Goal: Information Seeking & Learning: Check status

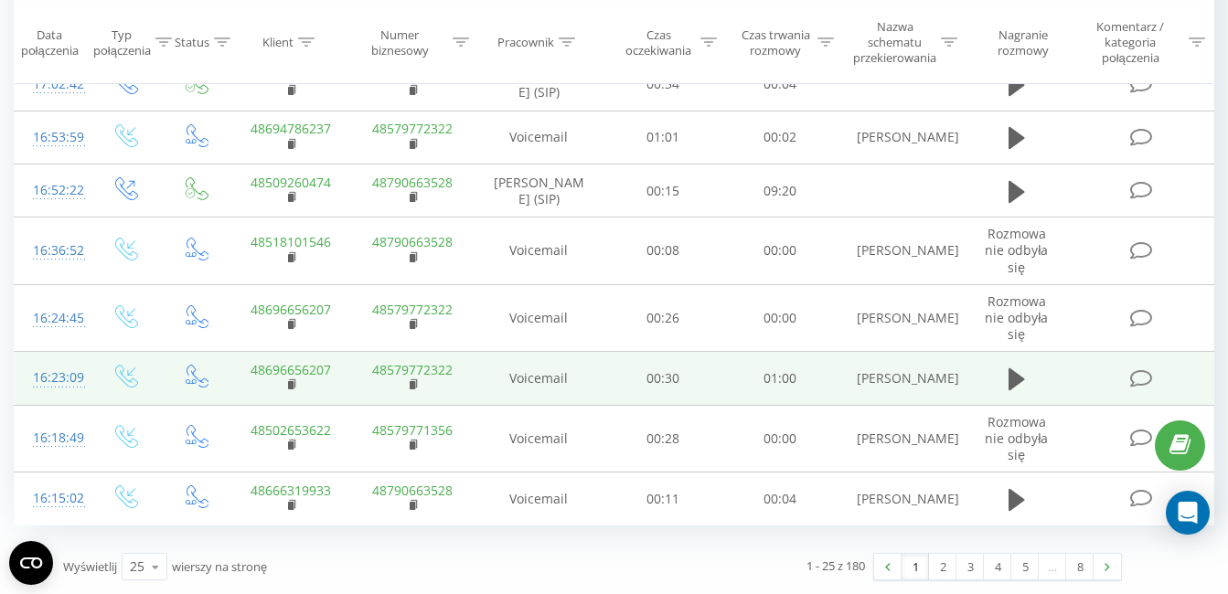
scroll to position [1393, 0]
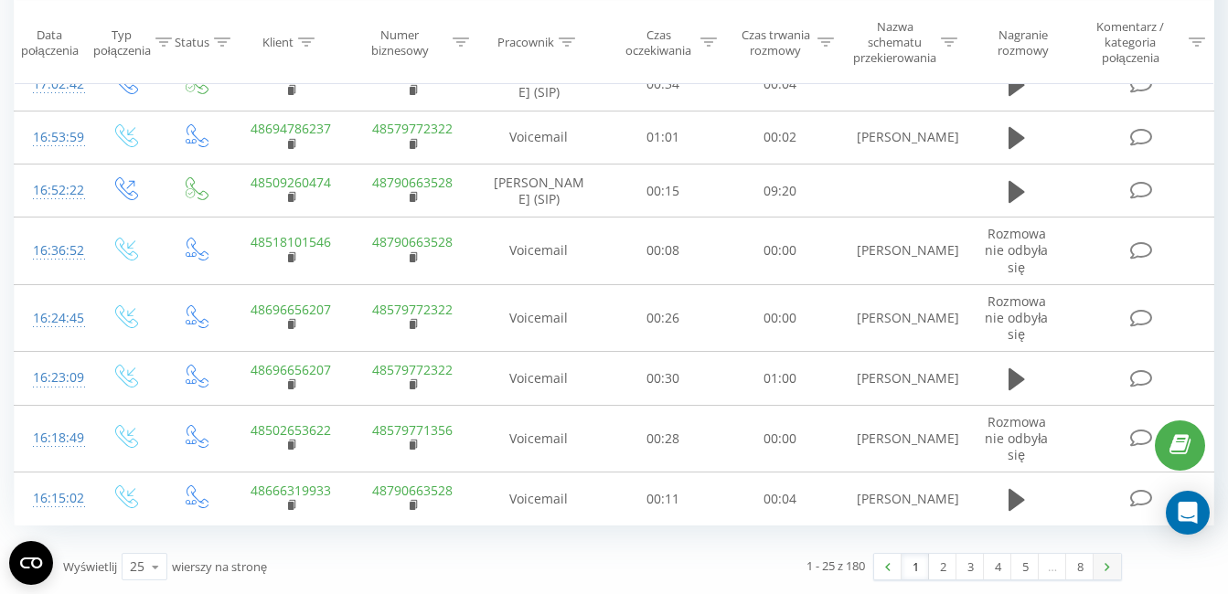
click at [1112, 566] on link at bounding box center [1106, 567] width 27 height 26
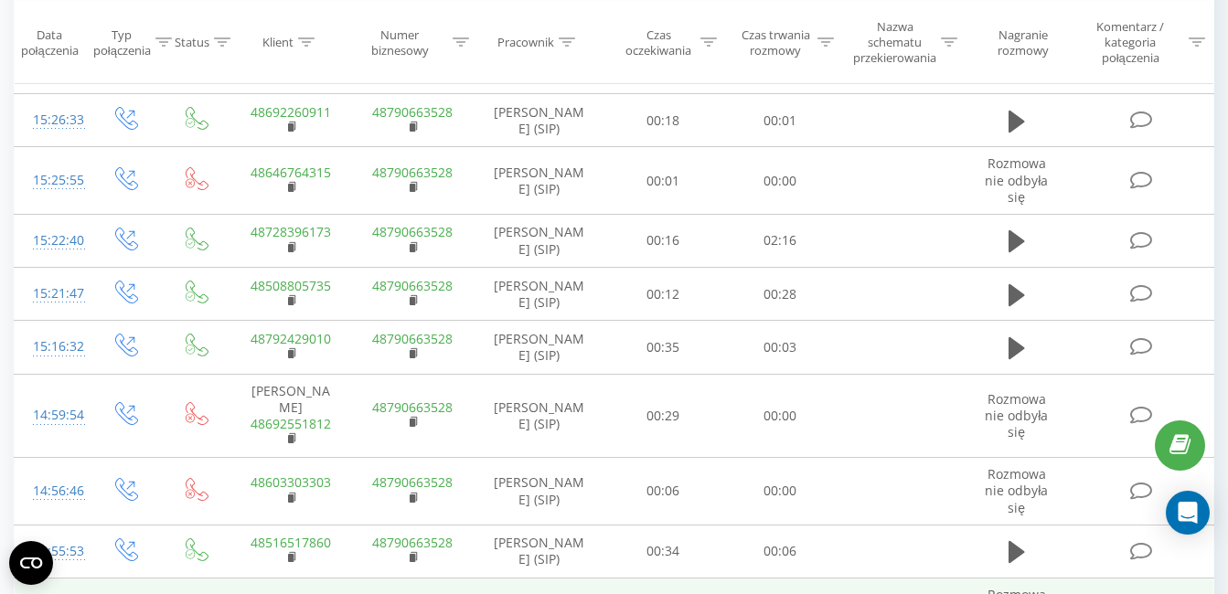
scroll to position [1237, 0]
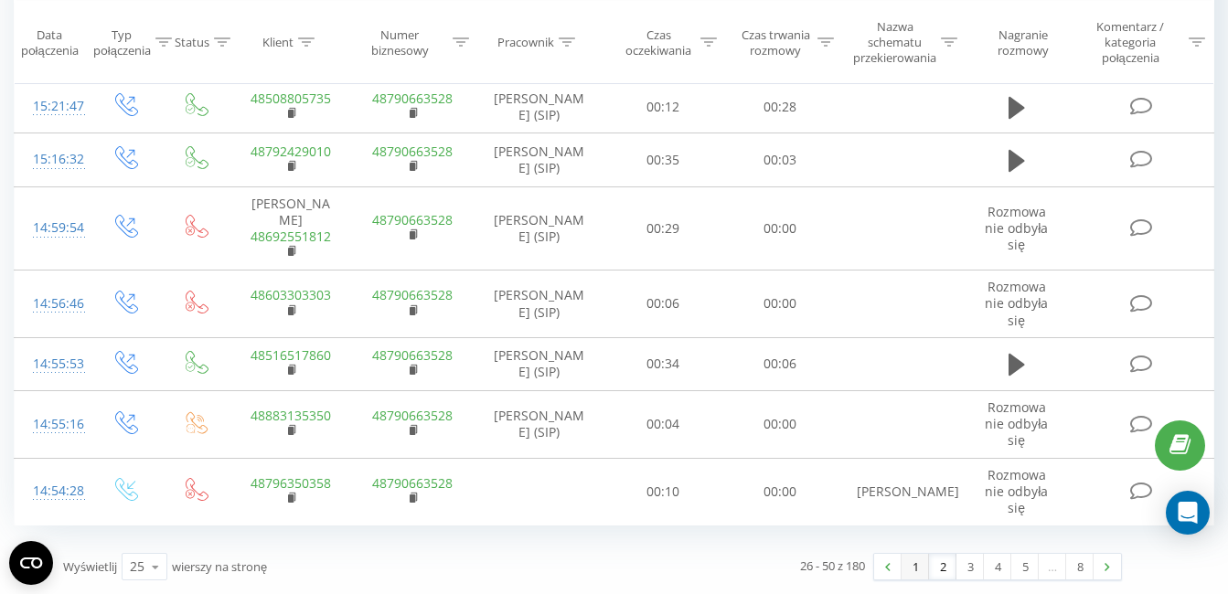
click at [915, 572] on link "1" at bounding box center [914, 567] width 27 height 26
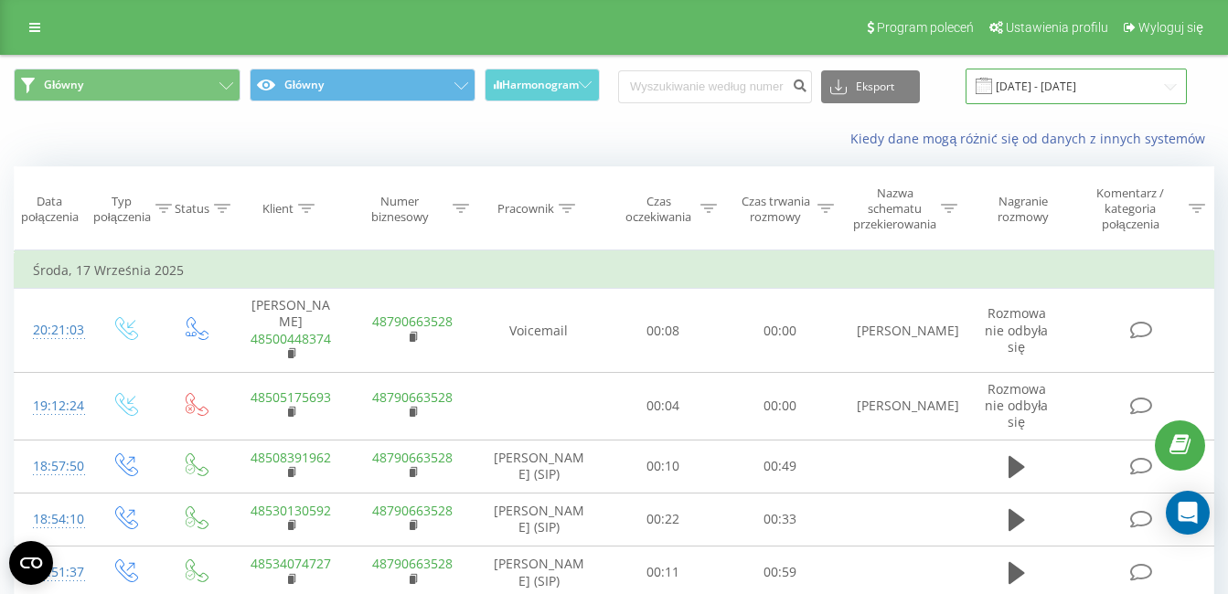
click at [1167, 86] on input "[DATE] - [DATE]" at bounding box center [1075, 87] width 221 height 36
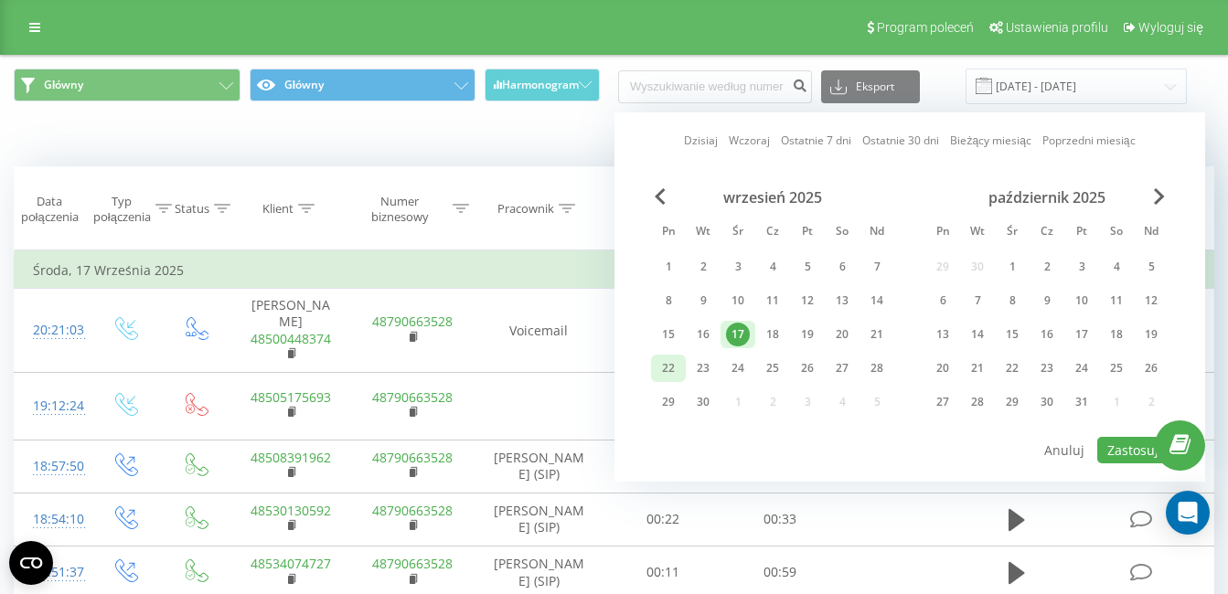
click at [668, 377] on div "22" at bounding box center [668, 369] width 24 height 24
click at [1128, 459] on button "Zastosuj" at bounding box center [1132, 450] width 71 height 27
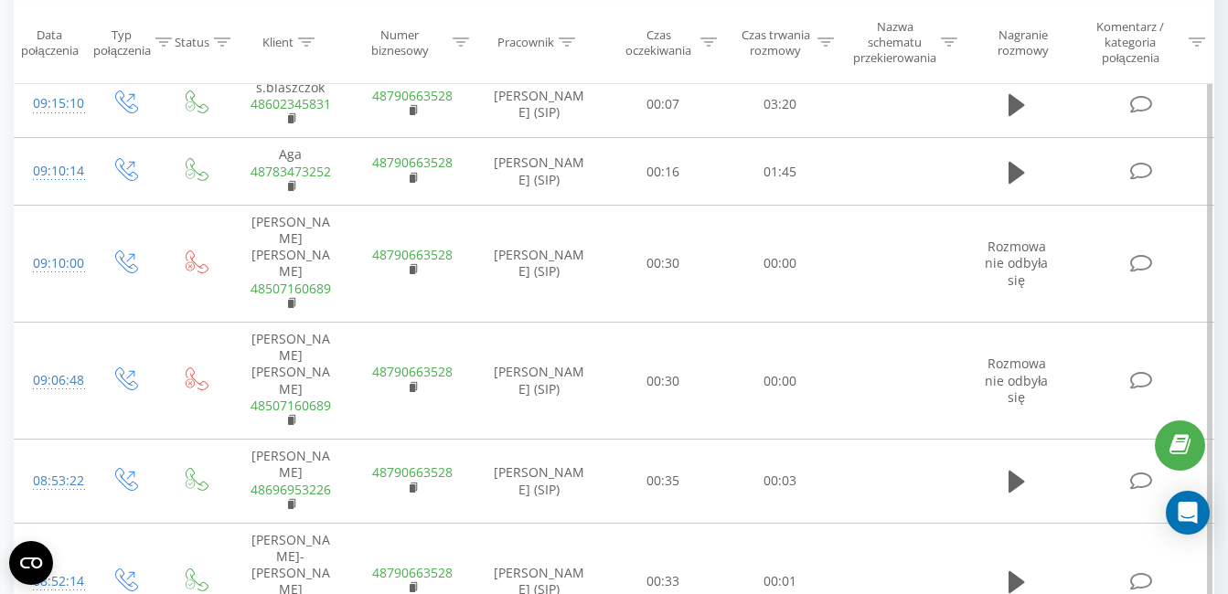
scroll to position [1445, 0]
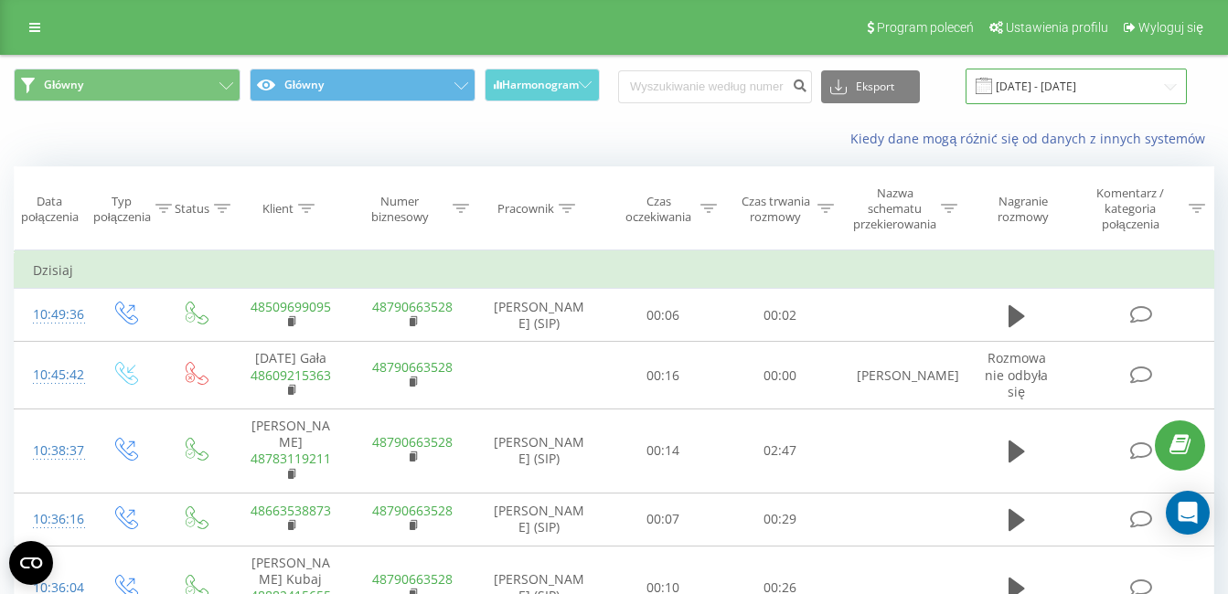
click at [1112, 80] on input "22.09.2025 - 22.09.2025" at bounding box center [1075, 87] width 221 height 36
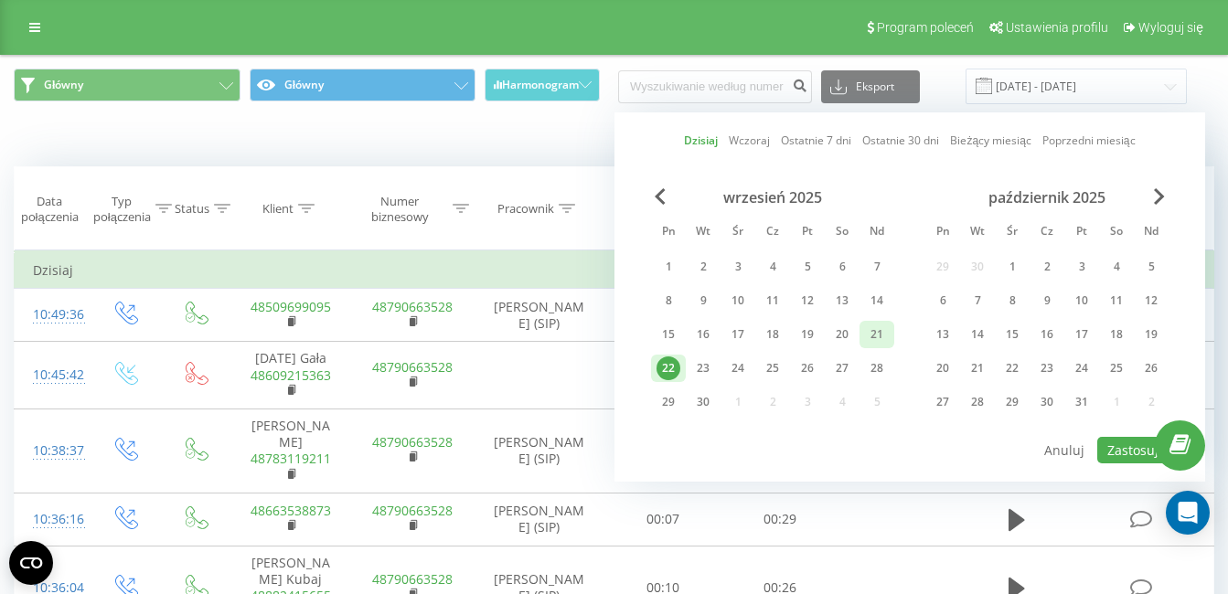
click at [881, 337] on div "21" at bounding box center [877, 335] width 24 height 24
click at [672, 370] on div "22" at bounding box center [668, 369] width 24 height 24
click at [1137, 451] on button "Zastosuj" at bounding box center [1132, 450] width 71 height 27
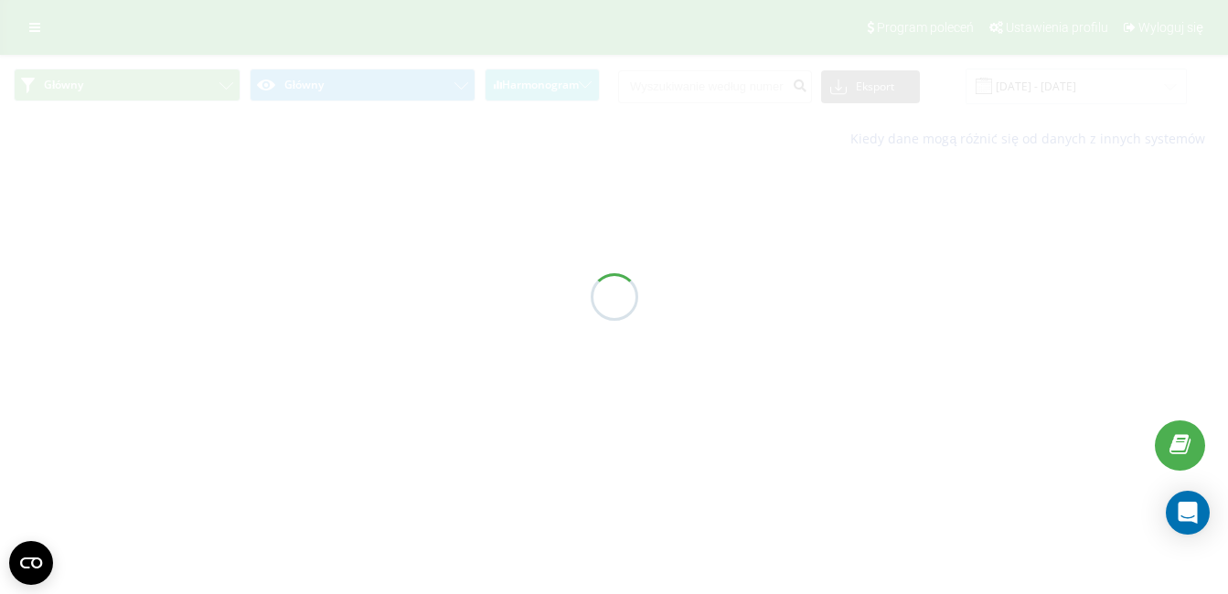
type input "21.09.2025 - 22.09.2025"
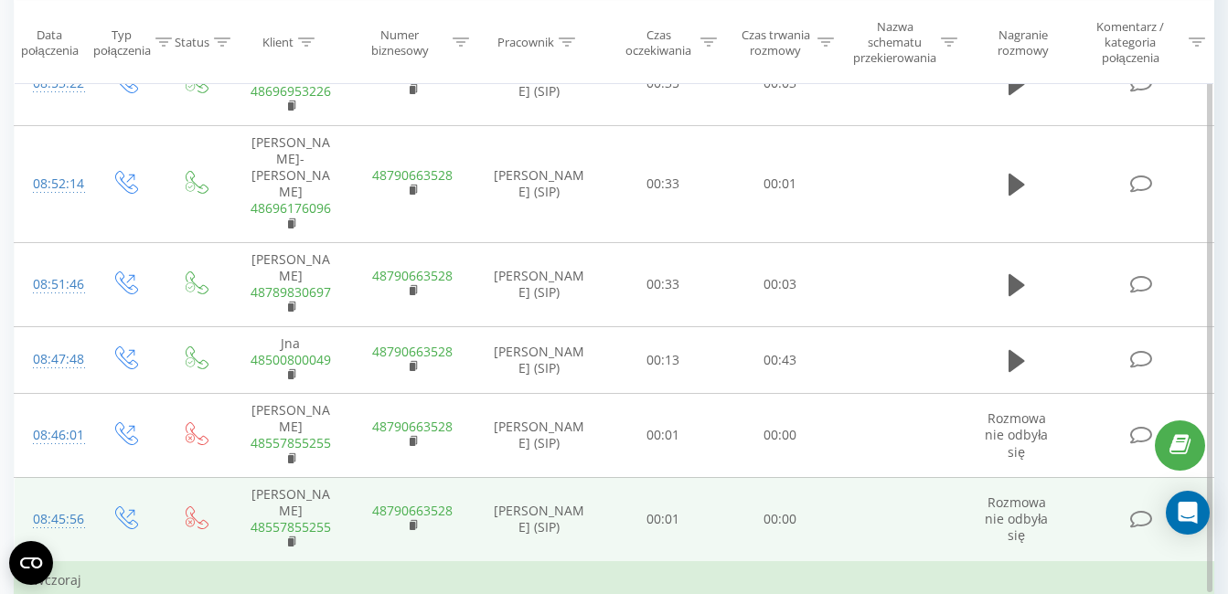
scroll to position [1717, 0]
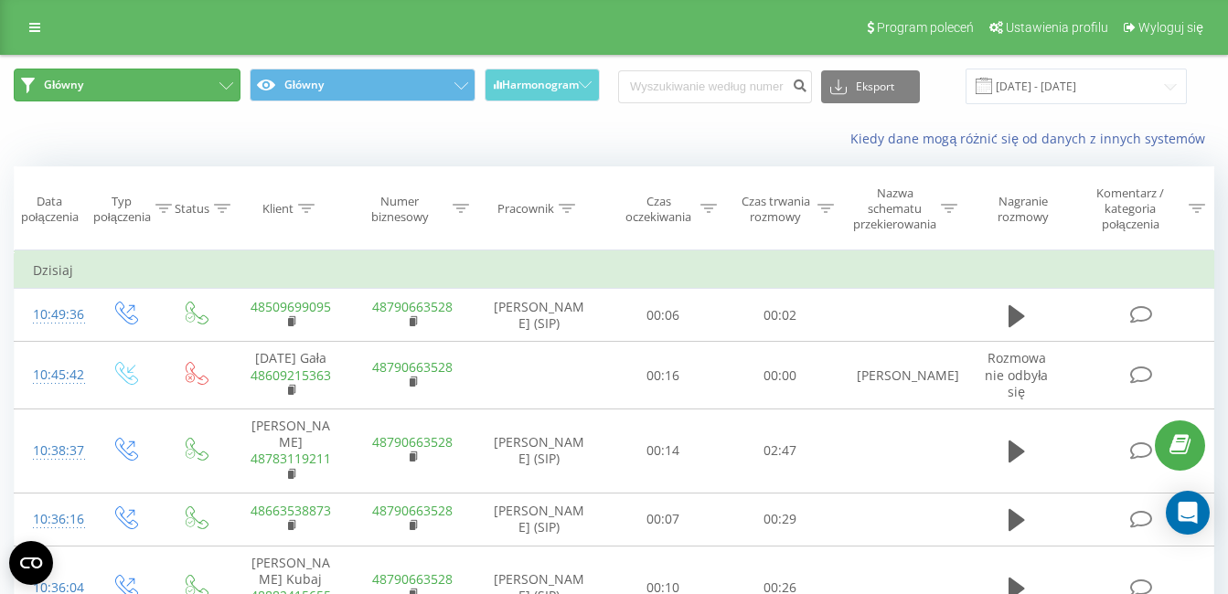
click at [119, 79] on button "Główny" at bounding box center [127, 85] width 227 height 33
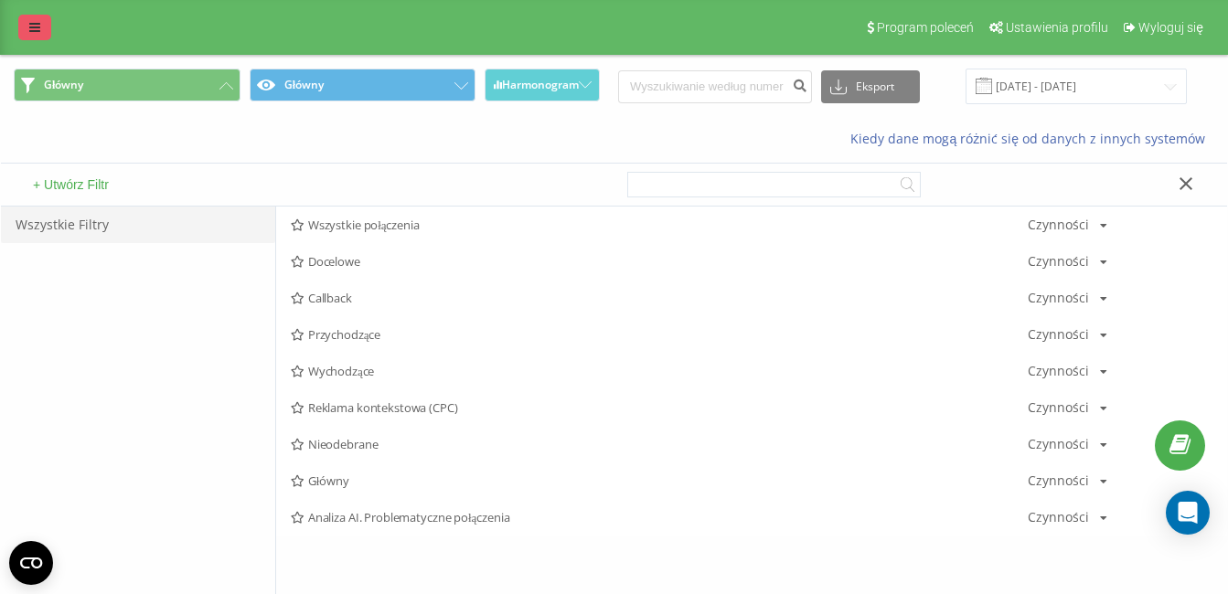
click at [37, 21] on icon at bounding box center [34, 27] width 11 height 13
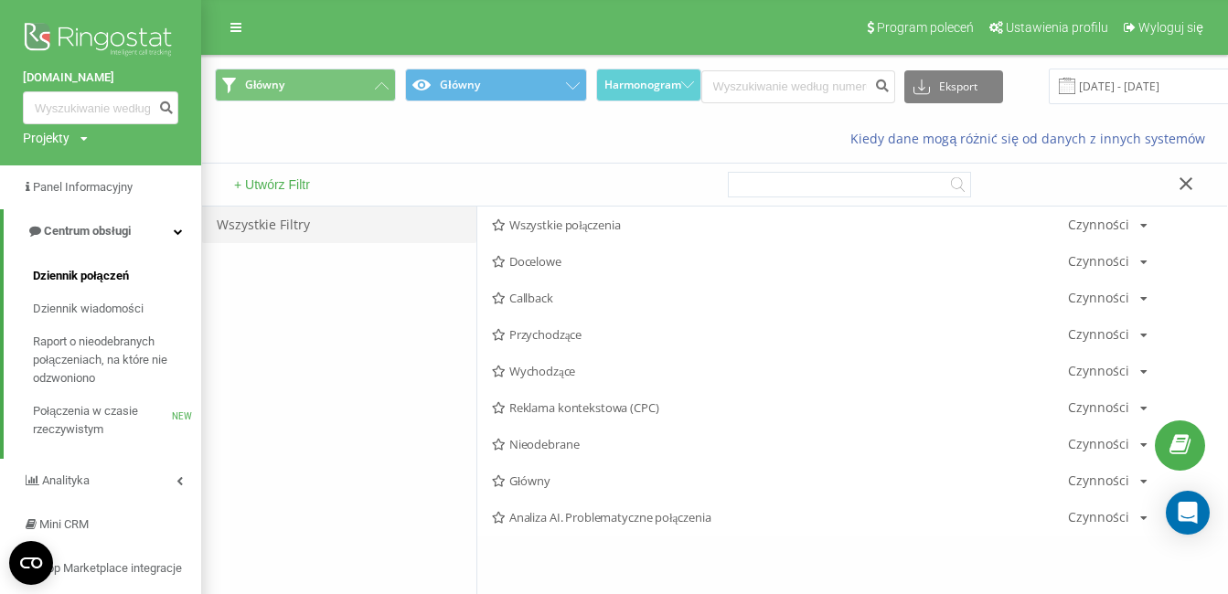
click at [118, 278] on span "Dziennik połączeń" at bounding box center [81, 276] width 96 height 18
click at [109, 321] on link "Dziennik wiadomości" at bounding box center [117, 309] width 168 height 33
click at [112, 305] on span "Dziennik wiadomości" at bounding box center [88, 309] width 111 height 18
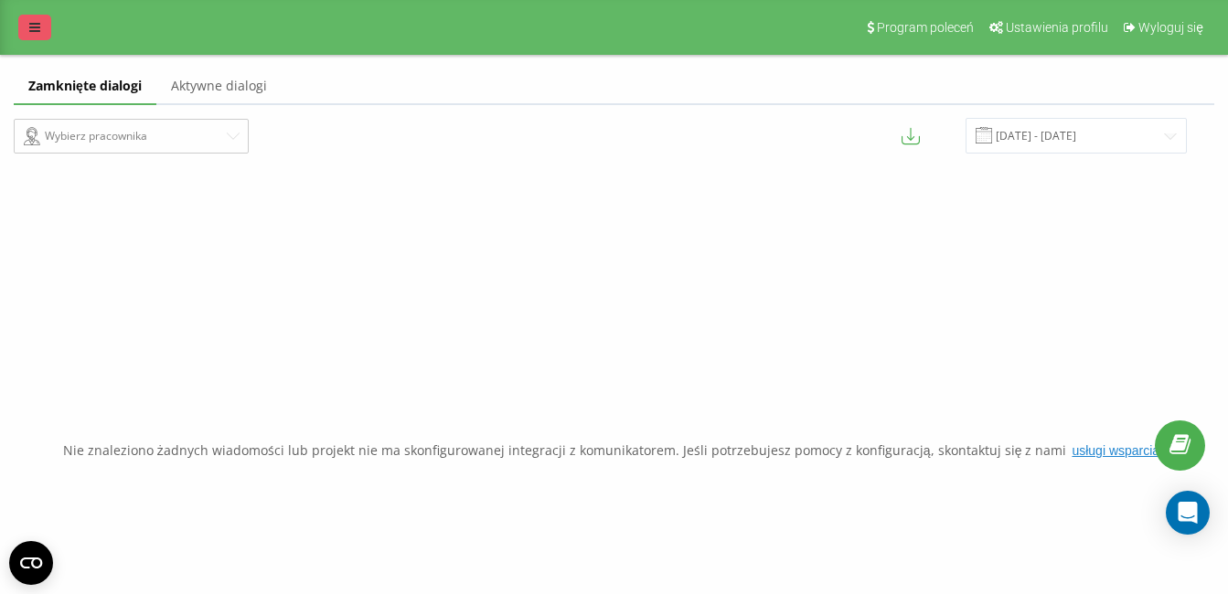
click at [34, 25] on icon at bounding box center [34, 27] width 11 height 13
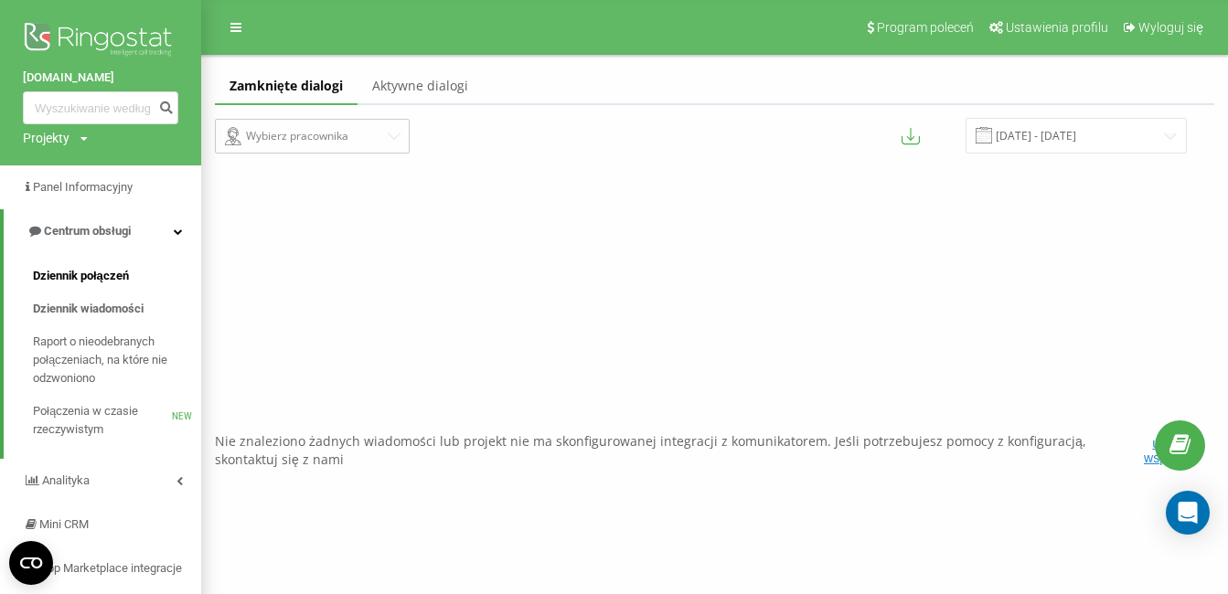
click at [103, 278] on span "Dziennik połączeń" at bounding box center [81, 276] width 96 height 18
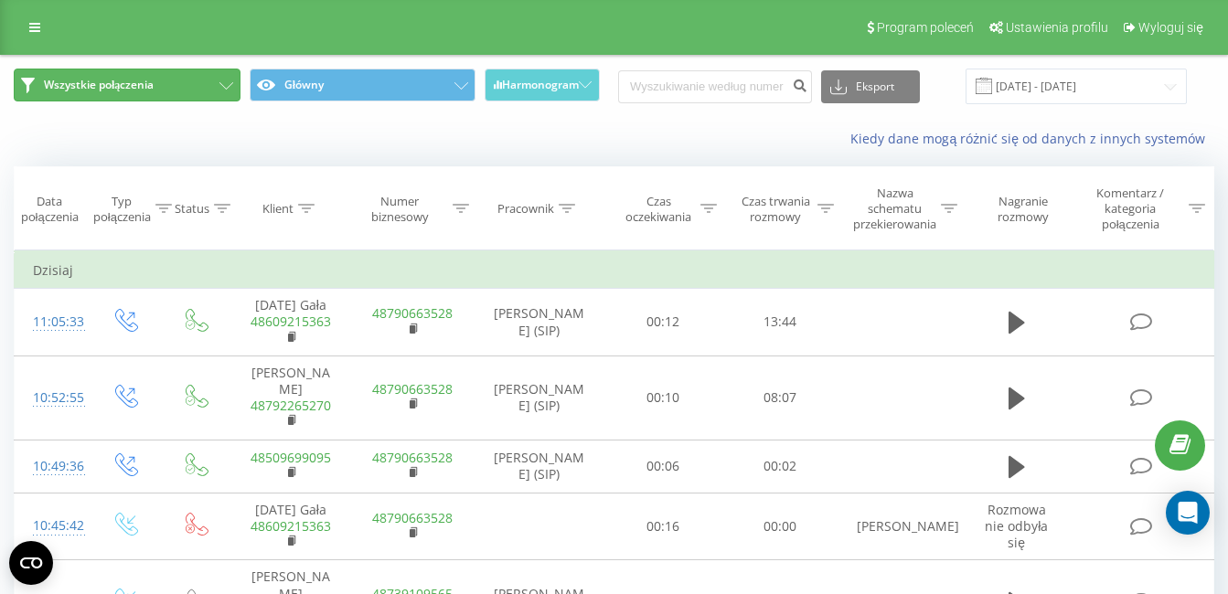
click at [215, 80] on button "Wszystkie połączenia" at bounding box center [127, 85] width 227 height 33
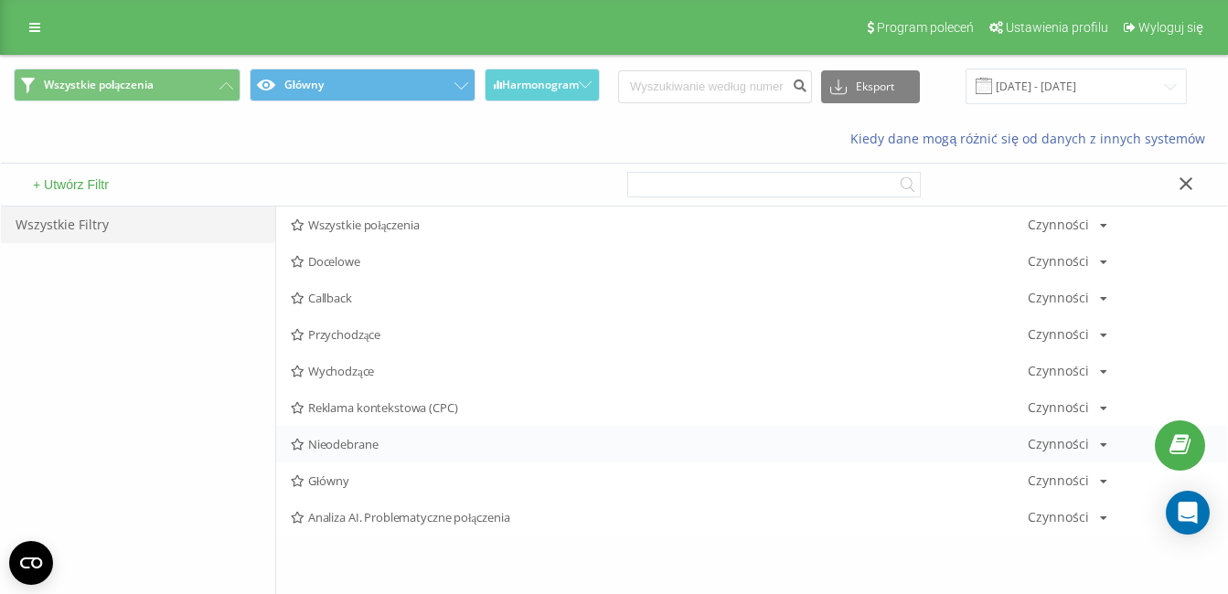
click at [349, 444] on span "Nieodebrane" at bounding box center [659, 444] width 737 height 13
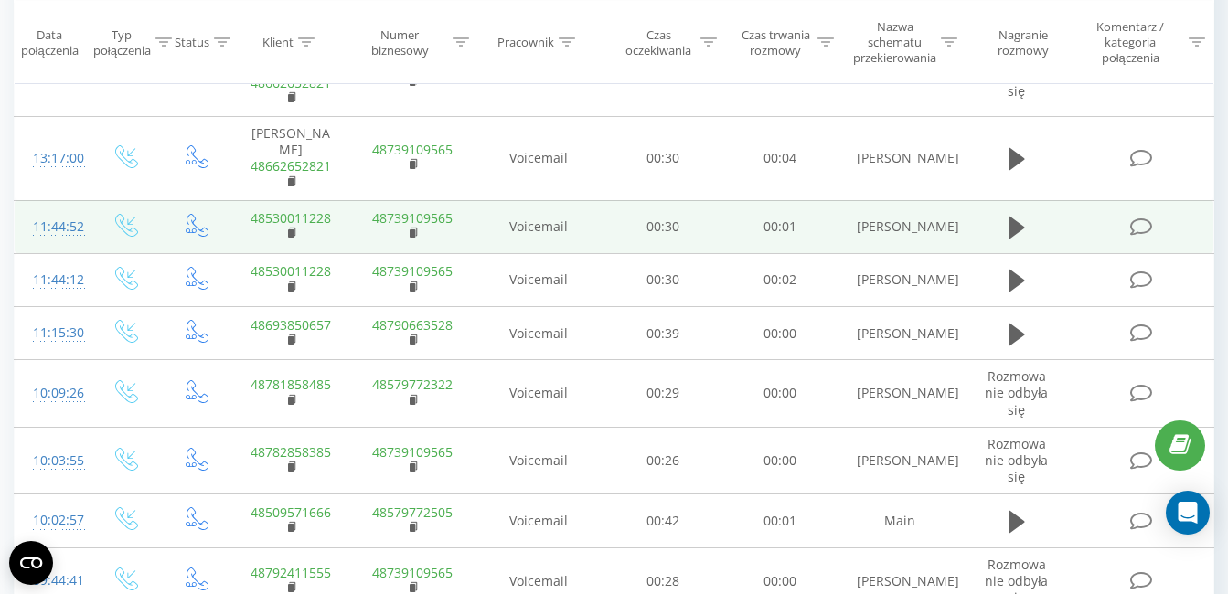
scroll to position [731, 0]
